Goal: Information Seeking & Learning: Learn about a topic

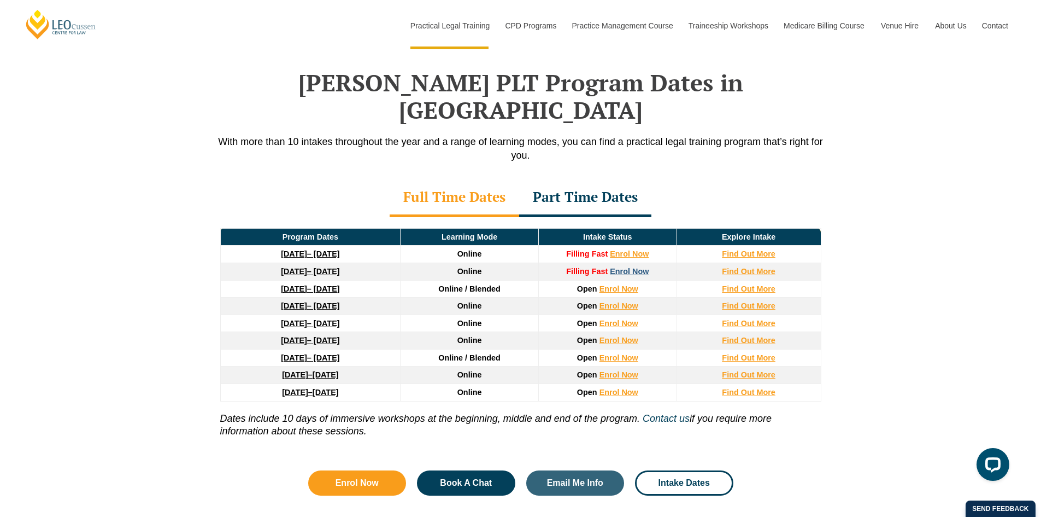
scroll to position [1421, 0]
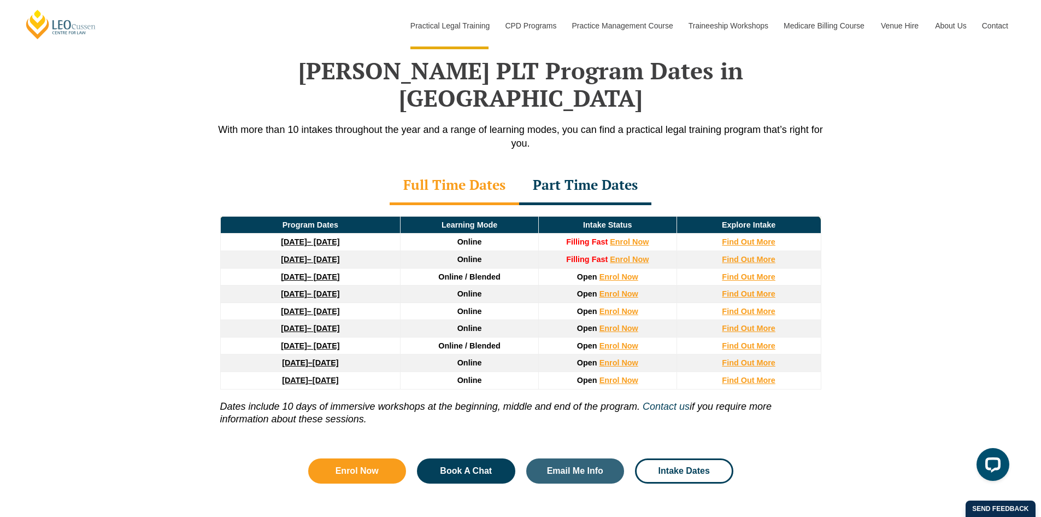
click at [281, 237] on strong "[DATE]" at bounding box center [294, 241] width 26 height 9
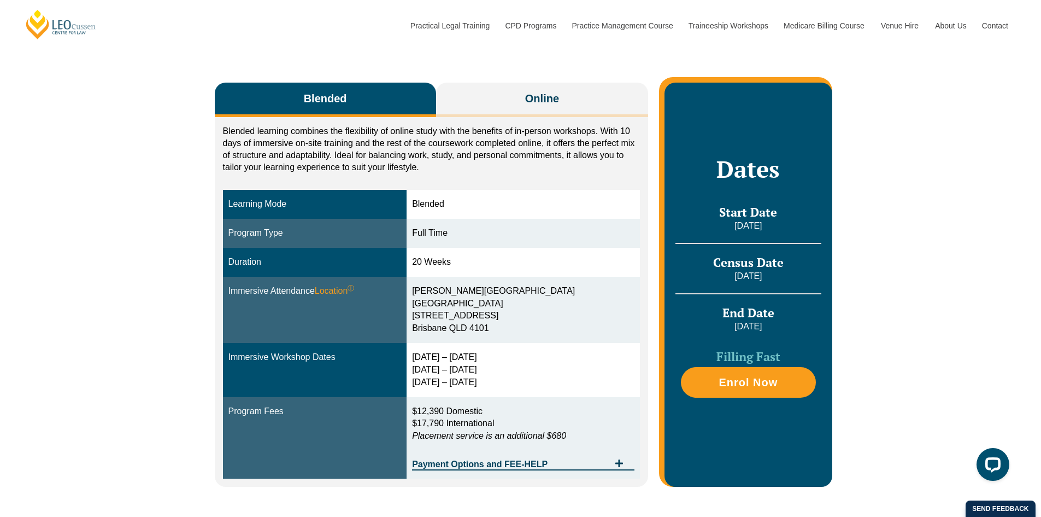
scroll to position [164, 0]
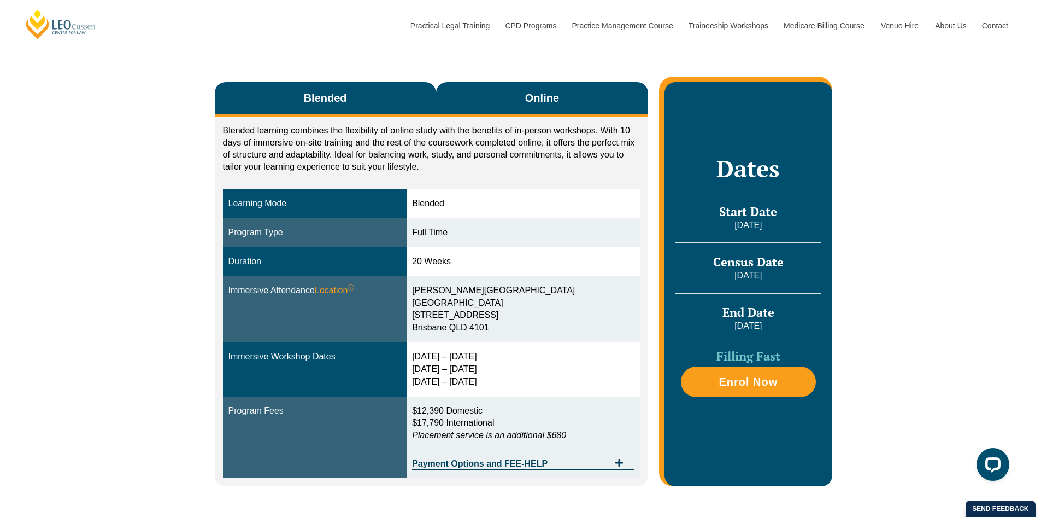
click at [558, 89] on button "Online" at bounding box center [542, 99] width 213 height 34
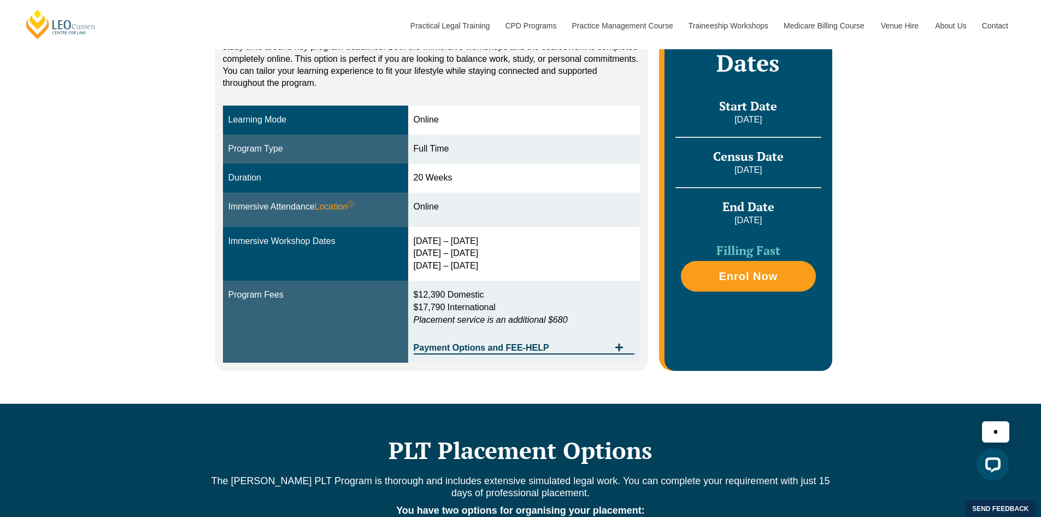
scroll to position [273, 0]
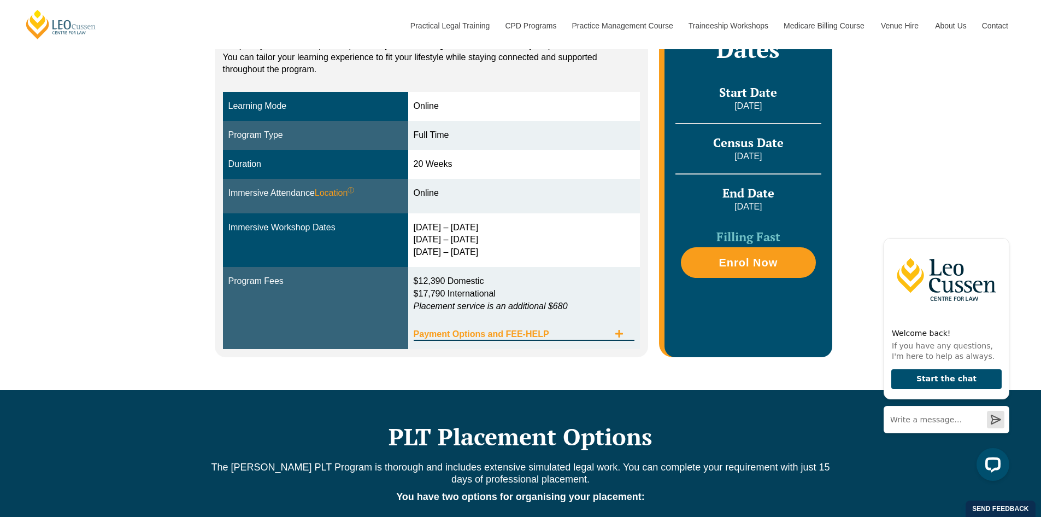
click at [625, 336] on span "Tabs. Open items with Enter or Space, close with Escape and navigate using the …" at bounding box center [619, 334] width 20 height 10
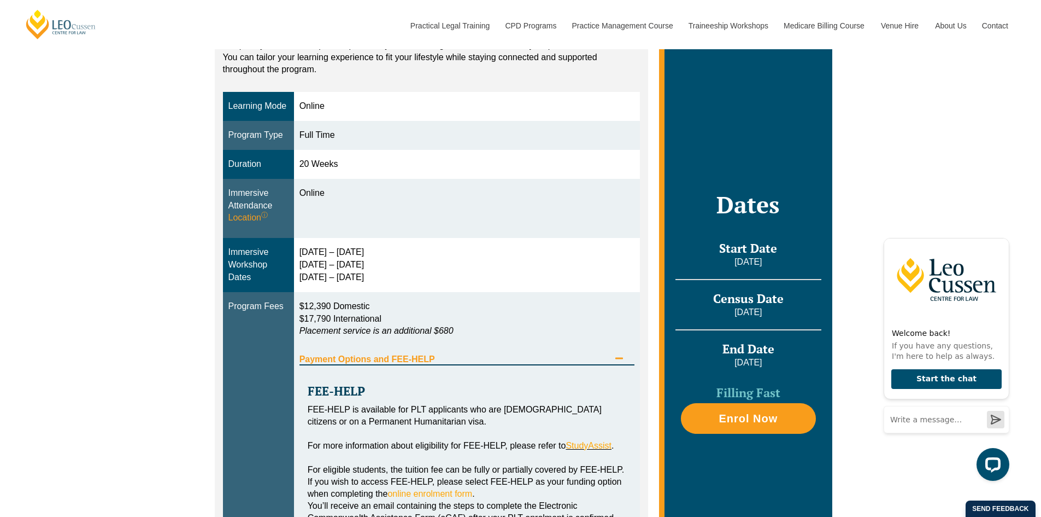
click at [623, 352] on div "Payment Options and FEE-HELP" at bounding box center [468, 354] width 336 height 22
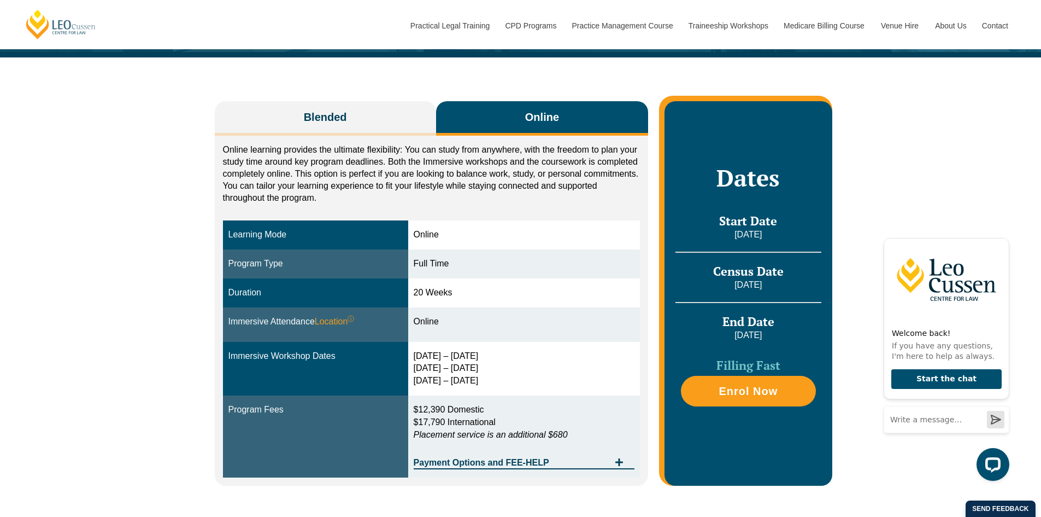
scroll to position [109, 0]
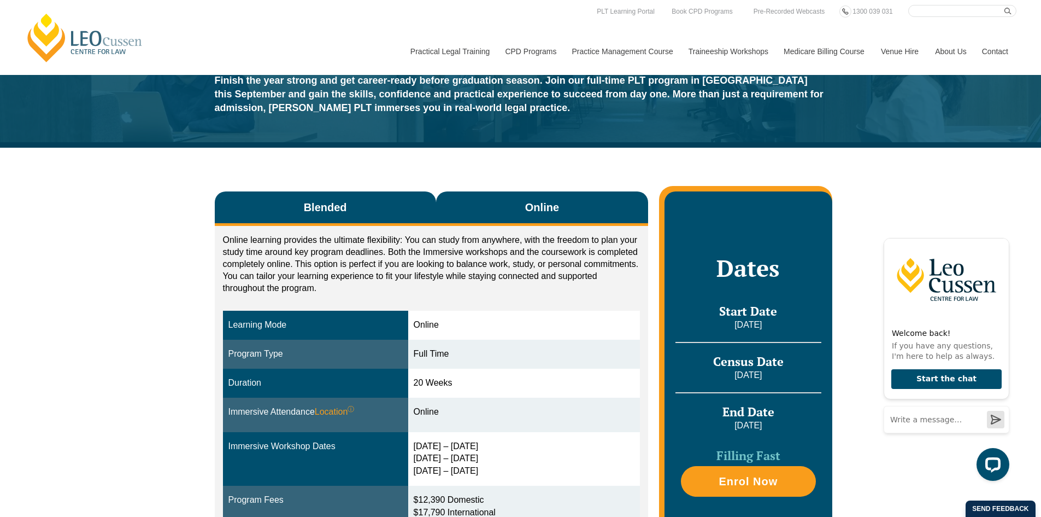
click at [296, 213] on button "Blended" at bounding box center [325, 208] width 221 height 34
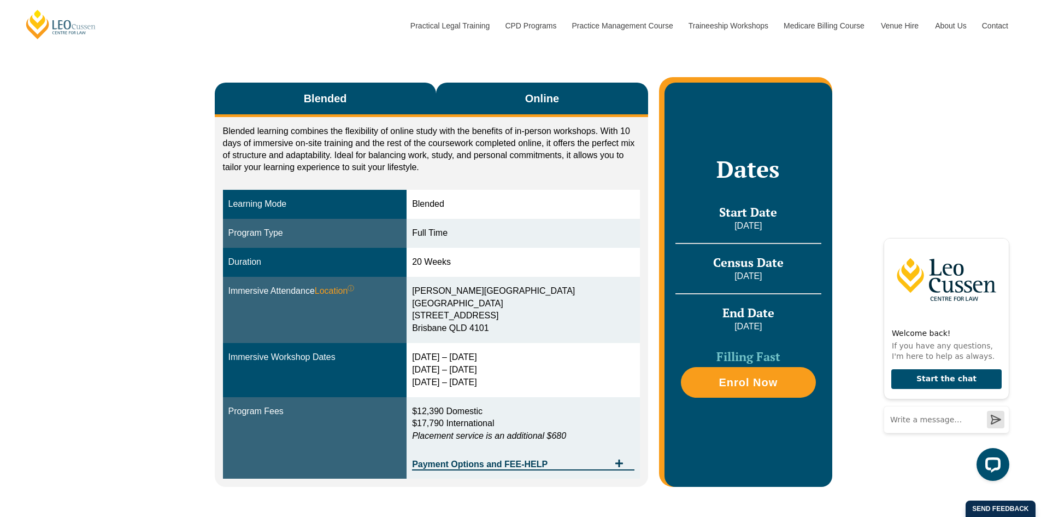
scroll to position [164, 0]
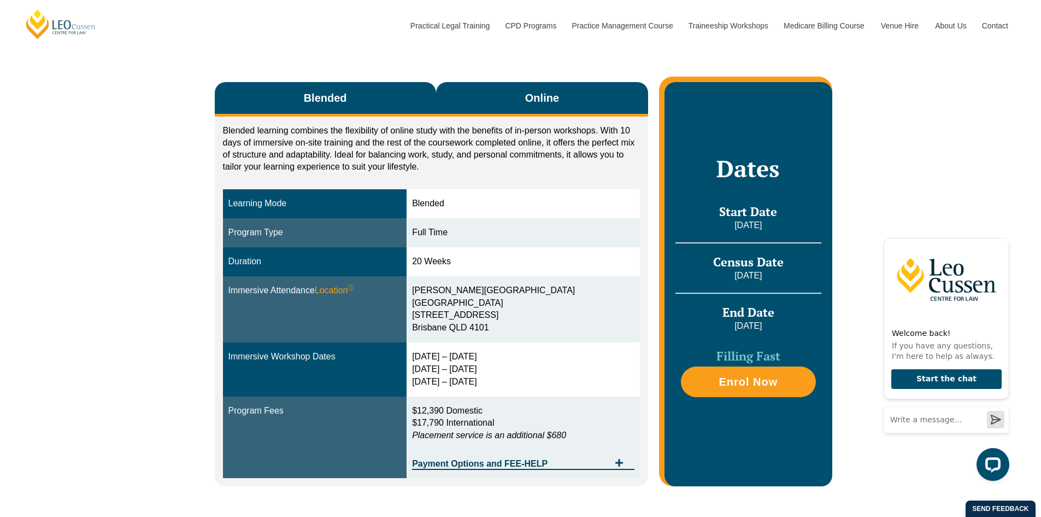
click at [537, 97] on span "Online" at bounding box center [542, 97] width 34 height 15
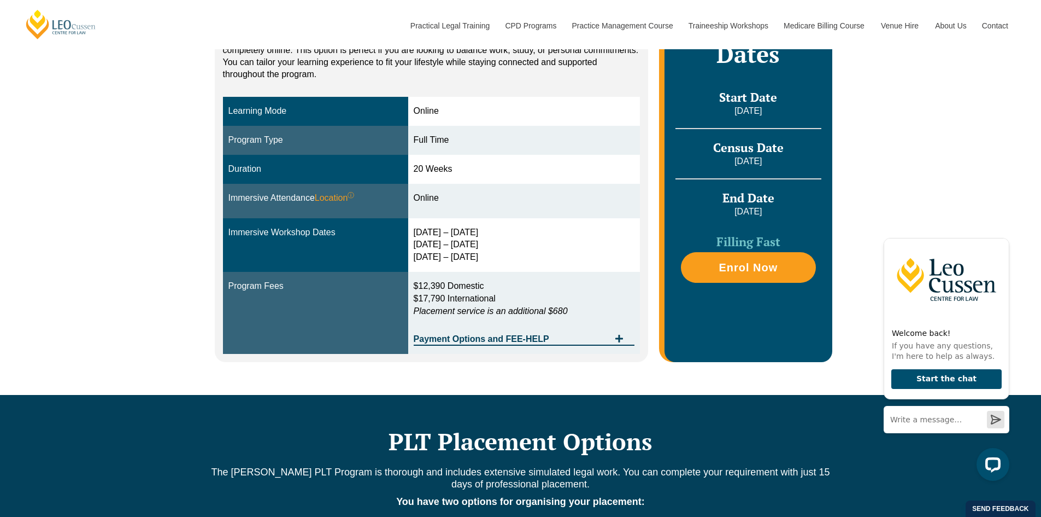
scroll to position [273, 0]
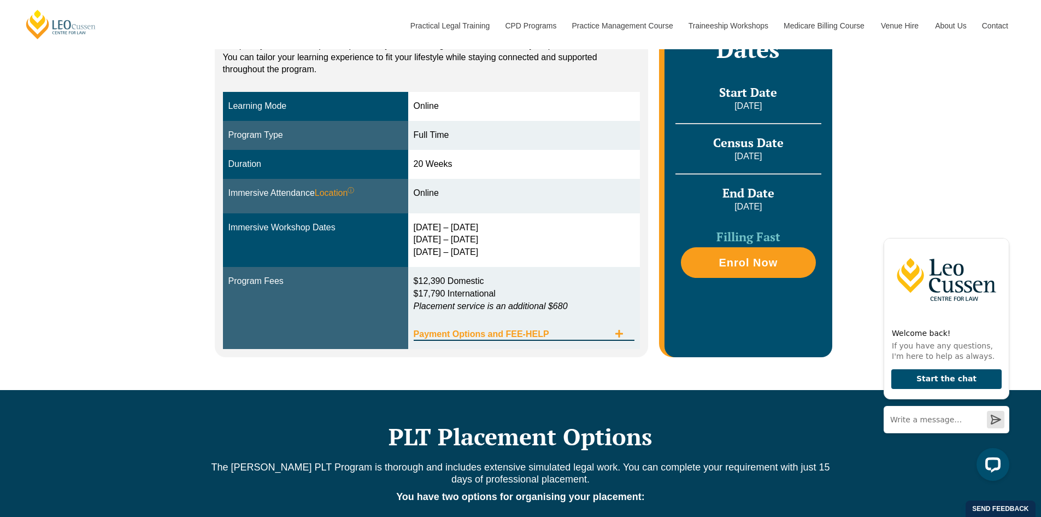
click at [562, 333] on span "Payment Options and FEE-HELP" at bounding box center [512, 334] width 196 height 9
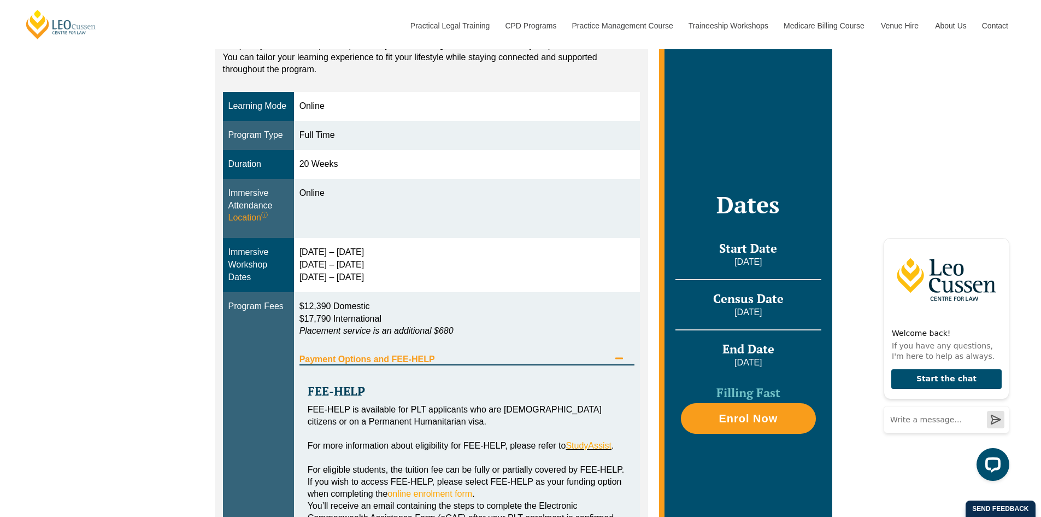
click at [482, 350] on div "Payment Options and FEE-HELP" at bounding box center [468, 354] width 336 height 22
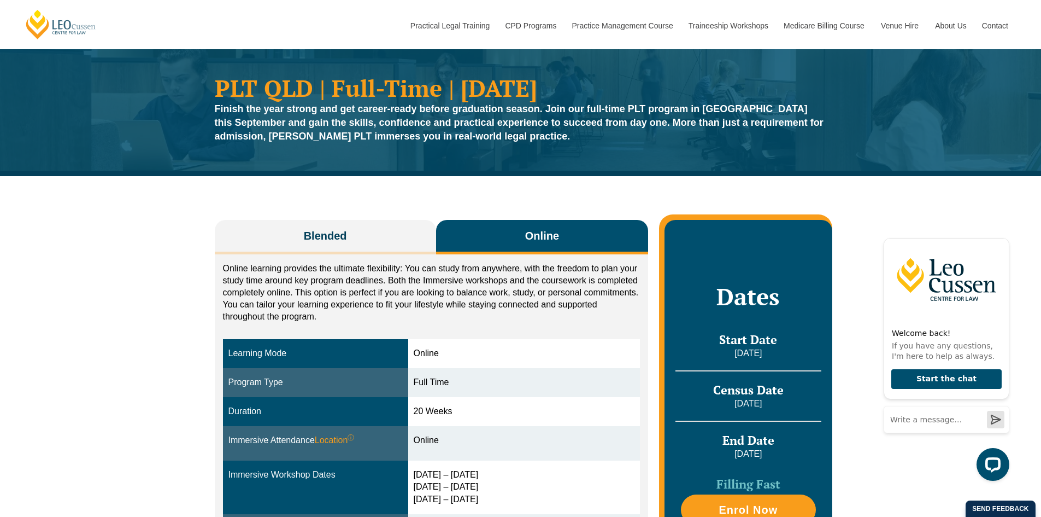
scroll to position [0, 0]
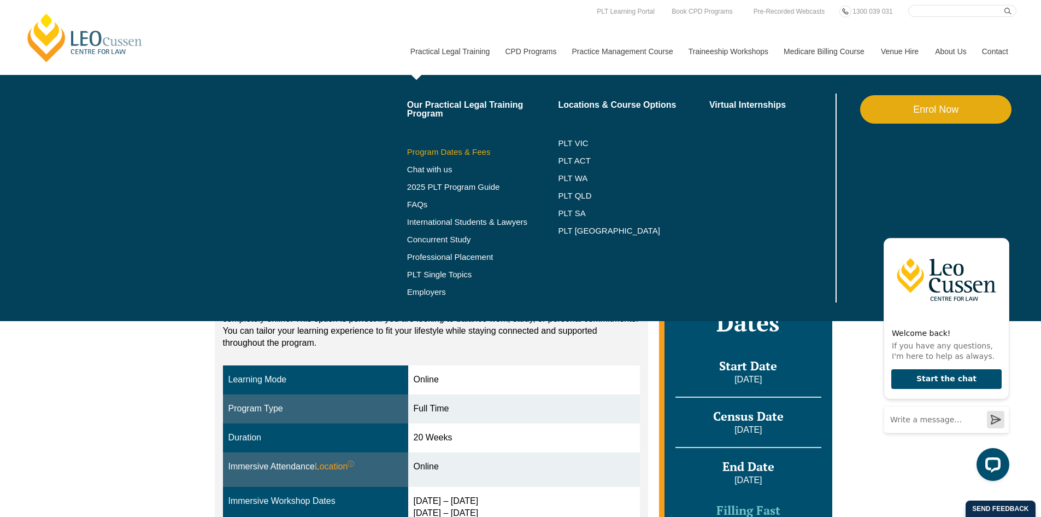
click at [435, 154] on link "Program Dates & Fees" at bounding box center [482, 152] width 151 height 9
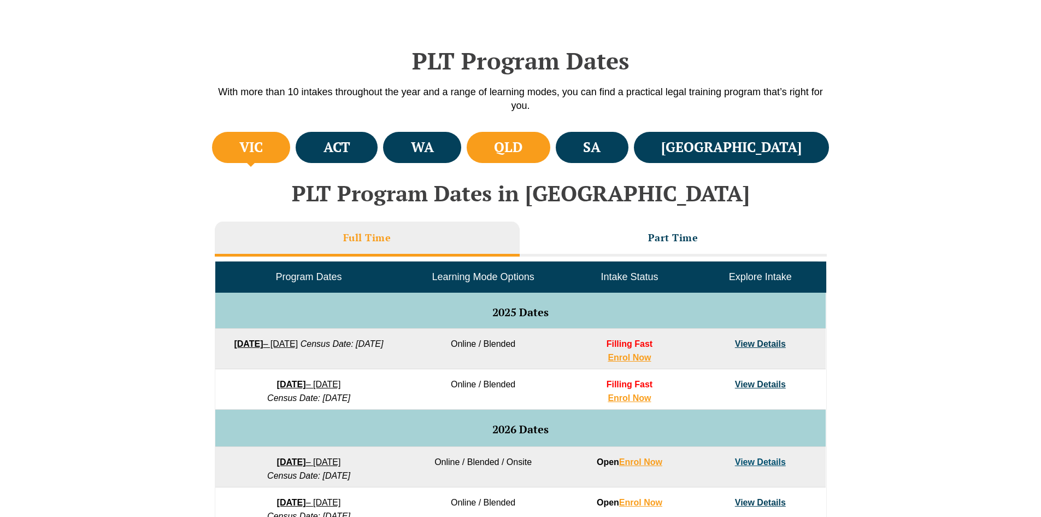
click at [550, 160] on li "QLD" at bounding box center [509, 147] width 84 height 31
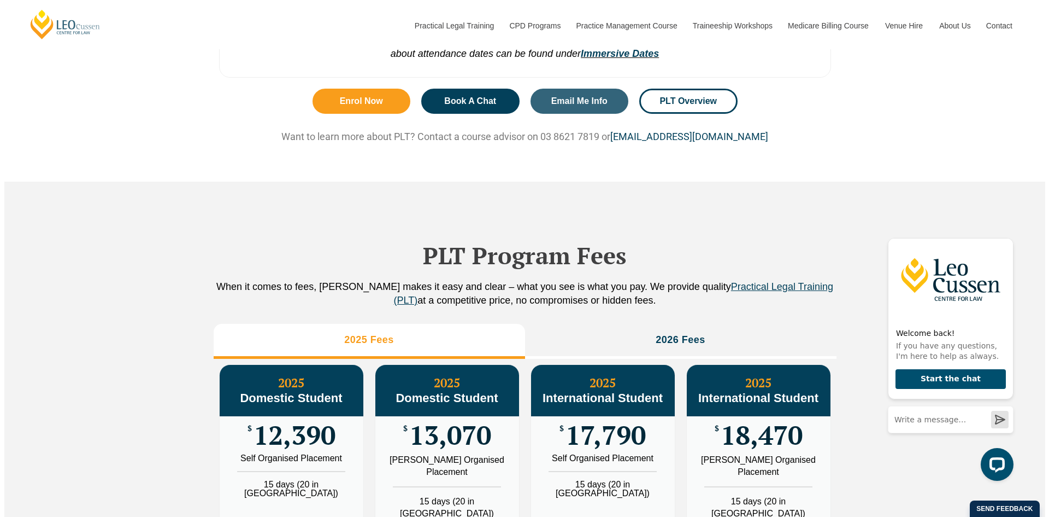
scroll to position [1148, 0]
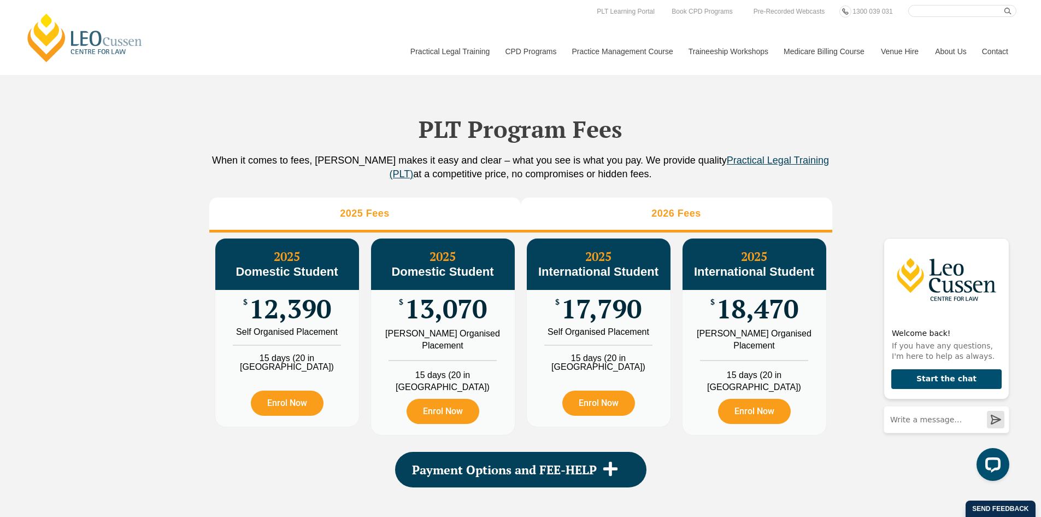
click at [691, 220] on h3 "2026 Fees" at bounding box center [677, 213] width 50 height 13
click at [428, 232] on li "2025 Fees" at bounding box center [365, 214] width 312 height 35
